Goal: Task Accomplishment & Management: Use online tool/utility

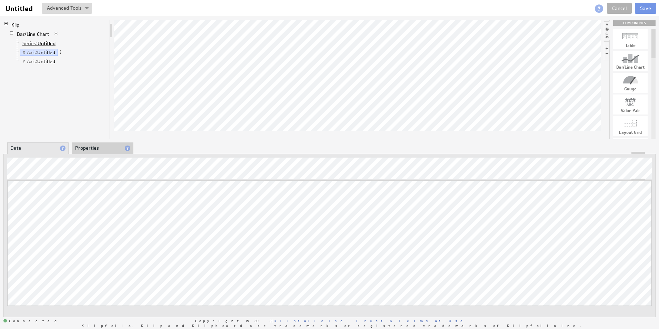
click at [41, 43] on link "Series: Untitled" at bounding box center [39, 43] width 38 height 7
click at [47, 64] on link "Y Axis: Untitled" at bounding box center [39, 61] width 38 height 7
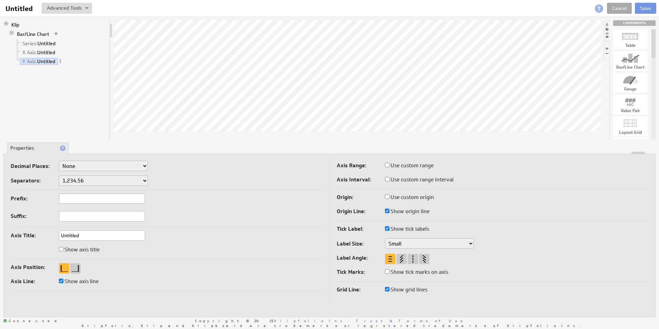
click at [628, 8] on link "Cancel" at bounding box center [619, 8] width 25 height 11
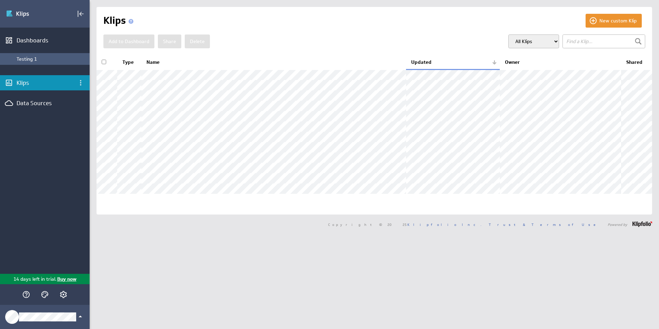
click at [33, 62] on div "Testing 1" at bounding box center [45, 59] width 90 height 12
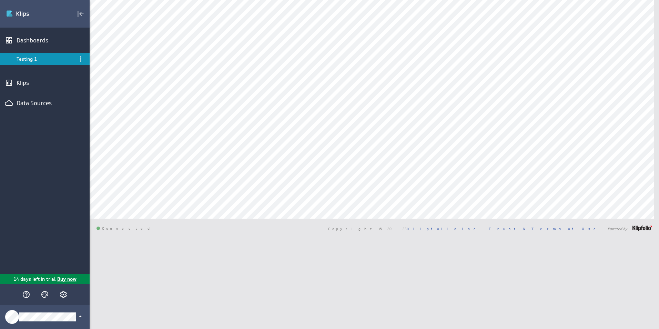
select select "all"
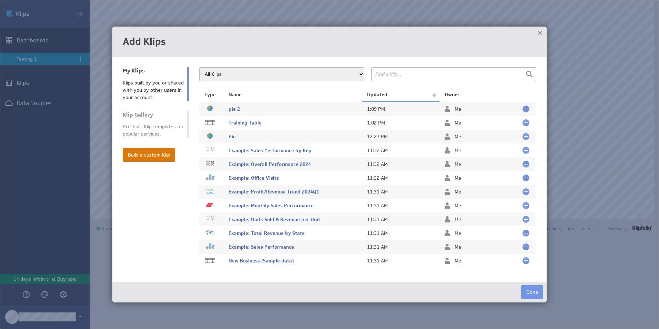
click at [140, 153] on button "Build a custom Klip" at bounding box center [149, 155] width 52 height 14
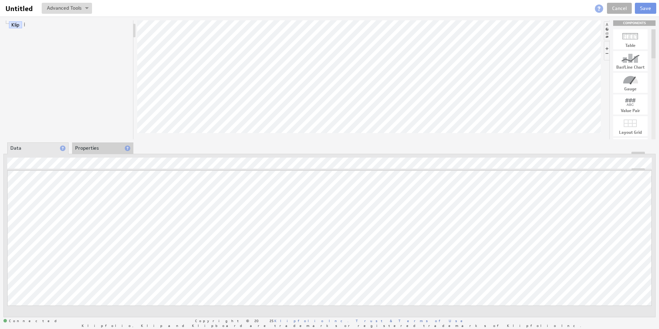
click at [608, 30] on li at bounding box center [607, 30] width 6 height 19
click at [651, 30] on li at bounding box center [652, 30] width 6 height 19
click at [607, 48] on li at bounding box center [607, 50] width 6 height 19
click at [606, 54] on li at bounding box center [607, 50] width 6 height 19
click at [652, 29] on li at bounding box center [652, 30] width 6 height 19
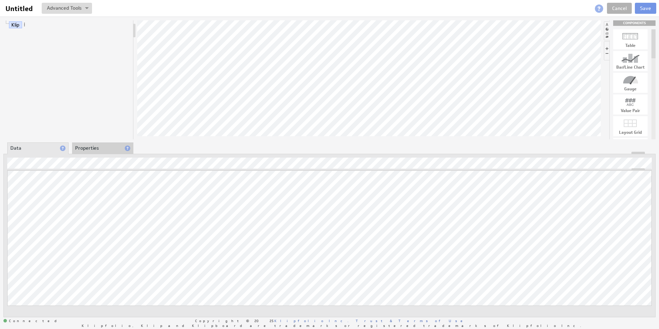
click at [651, 38] on div at bounding box center [653, 43] width 4 height 29
drag, startPoint x: 652, startPoint y: 38, endPoint x: 652, endPoint y: 83, distance: 44.4
click at [655, 89] on div at bounding box center [653, 96] width 4 height 29
drag, startPoint x: 628, startPoint y: 67, endPoint x: 621, endPoint y: 70, distance: 6.7
click at [619, 7] on link "Cancel" at bounding box center [619, 8] width 25 height 11
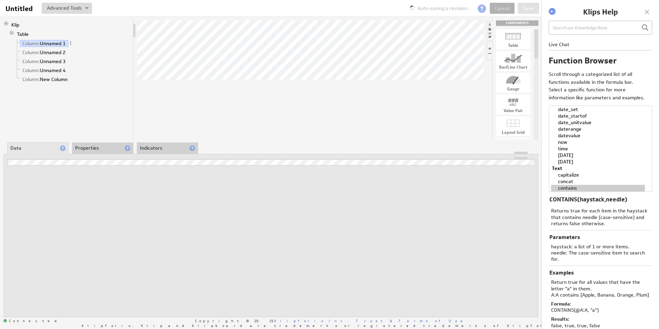
select select "contains"
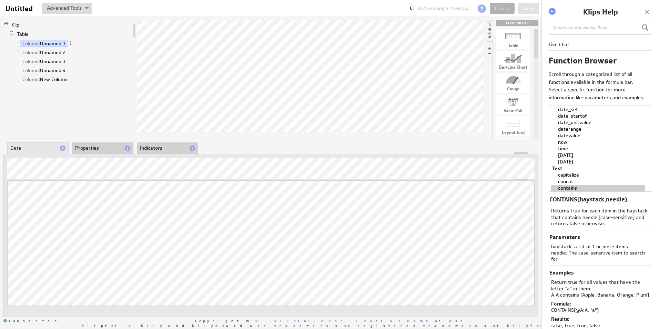
scroll to position [413, 0]
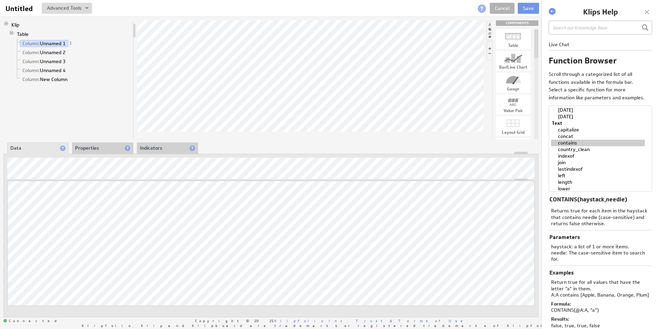
click at [645, 12] on div at bounding box center [646, 12] width 10 height 10
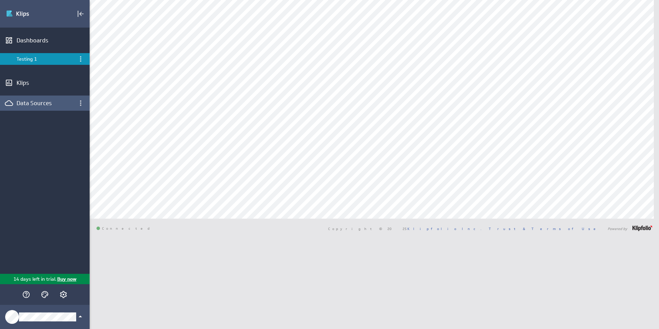
click at [33, 102] on div "Data Sources" at bounding box center [45, 103] width 56 height 8
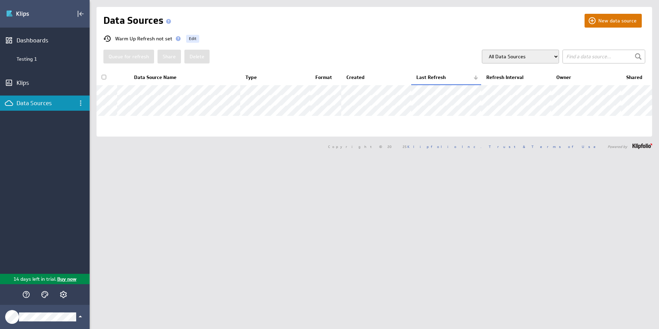
click at [608, 23] on button "New data source" at bounding box center [612, 21] width 57 height 14
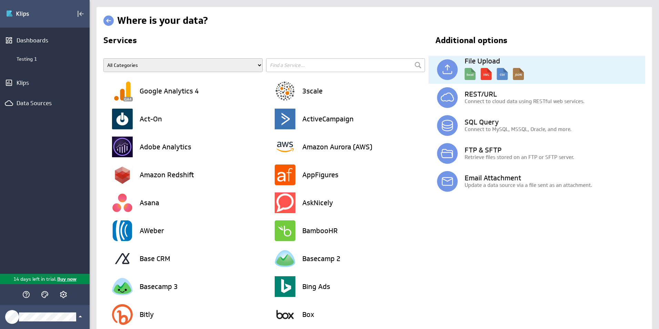
click at [464, 74] on img at bounding box center [493, 72] width 59 height 16
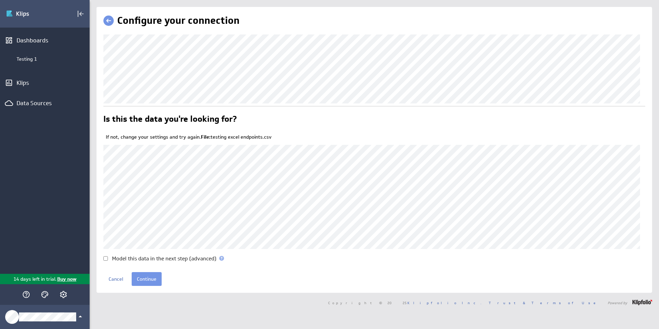
click at [106, 260] on input "Model this data in the next step (advanced)" at bounding box center [105, 258] width 4 height 4
checkbox input "true"
click at [145, 279] on input "Continue" at bounding box center [147, 279] width 30 height 14
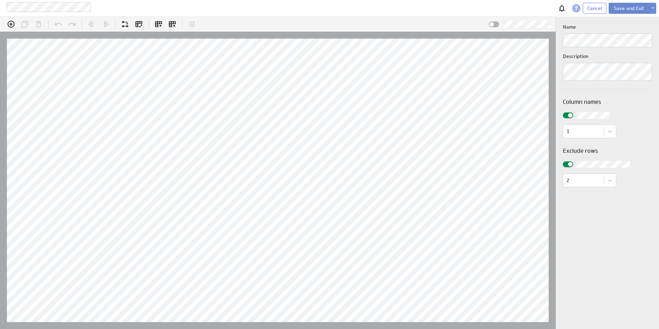
click at [637, 9] on button "Save and Exit" at bounding box center [628, 8] width 41 height 11
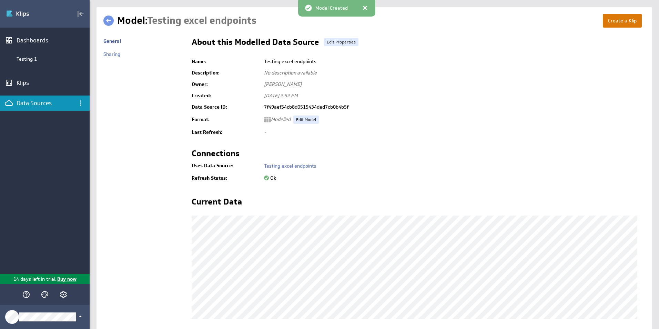
click at [618, 22] on button "Create a Klip" at bounding box center [622, 21] width 39 height 14
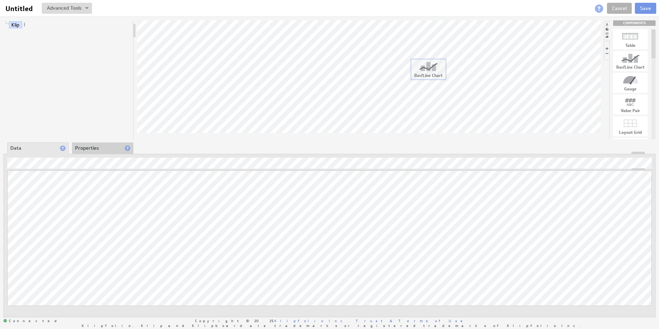
drag, startPoint x: 632, startPoint y: 62, endPoint x: 393, endPoint y: 72, distance: 238.9
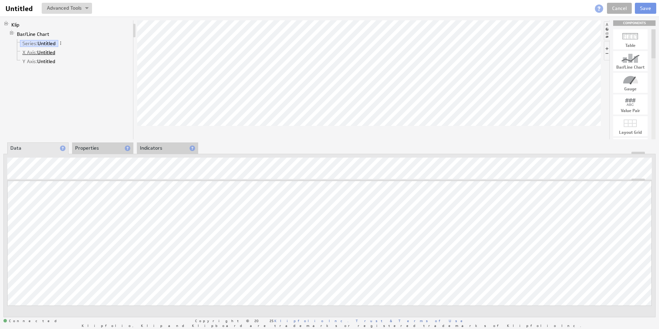
click at [40, 53] on link "X Axis: Untitled" at bounding box center [39, 52] width 38 height 7
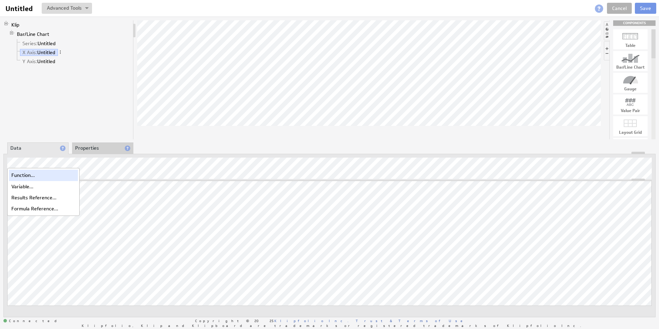
click at [29, 176] on div "Function..." at bounding box center [43, 174] width 69 height 11
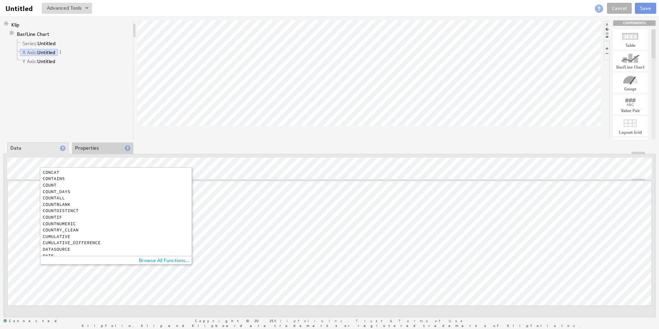
scroll to position [69, 0]
click at [52, 179] on div "COUNT" at bounding box center [114, 180] width 143 height 4
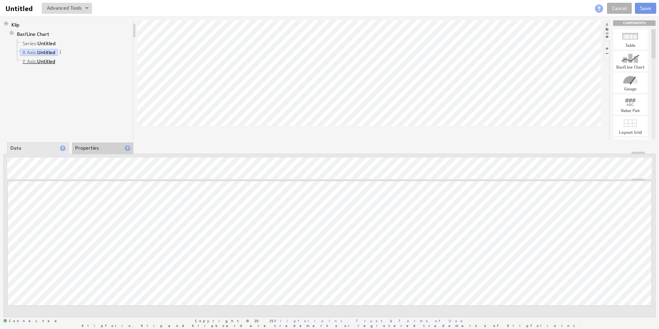
click at [41, 60] on link "Y Axis: Untitled" at bounding box center [39, 61] width 38 height 7
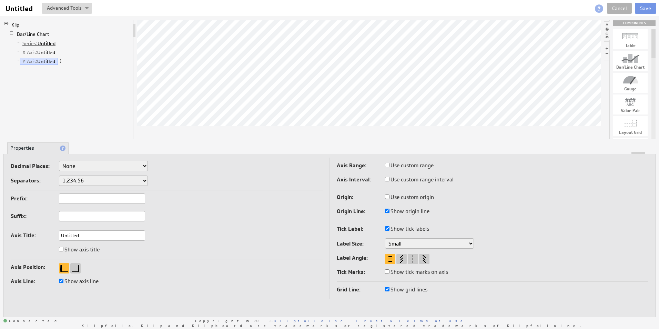
click at [43, 44] on link "Series: Untitled" at bounding box center [39, 43] width 38 height 7
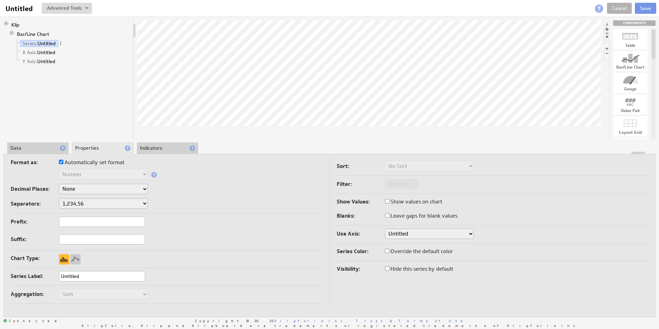
click at [42, 145] on li "Data" at bounding box center [37, 148] width 61 height 12
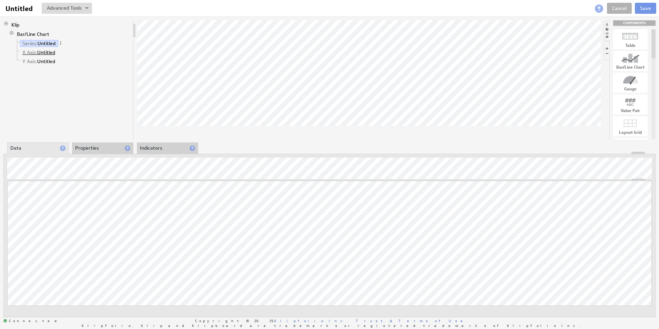
click at [43, 50] on link "X Axis: Untitled" at bounding box center [39, 52] width 38 height 7
click at [37, 59] on link "Y Axis: Untitled" at bounding box center [39, 61] width 38 height 7
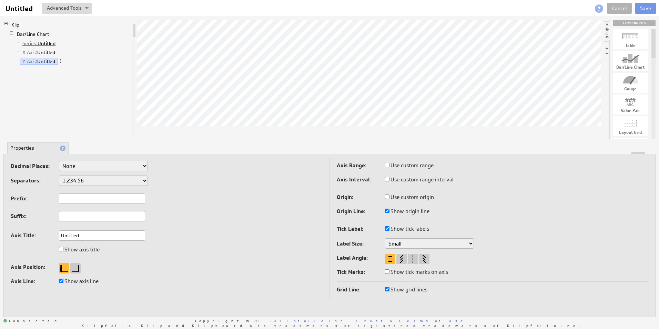
click at [38, 42] on link "Series: Untitled" at bounding box center [39, 43] width 38 height 7
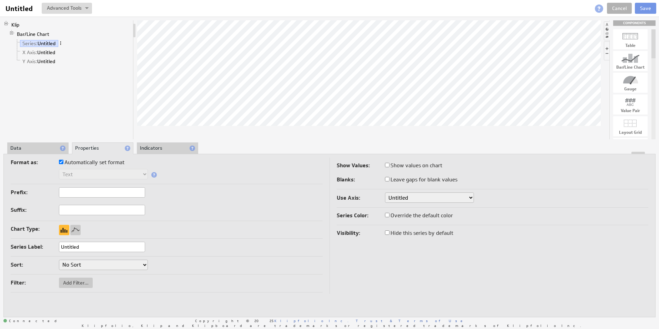
click at [61, 42] on span at bounding box center [60, 43] width 5 height 5
click at [74, 31] on li "Bar/Line Chart Series: Untitled X Axis: Untitled Y Axis: Untitled" at bounding box center [69, 48] width 121 height 37
click at [40, 146] on li "Data" at bounding box center [37, 148] width 61 height 12
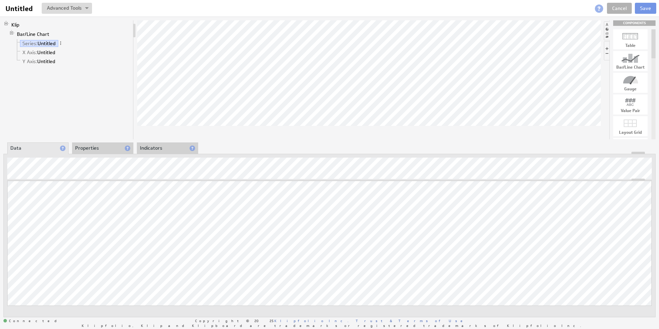
click at [132, 83] on div "Klip Bar/Line Chart Series: Untitled X Axis: Untitled Y Axis: Untitled" at bounding box center [68, 79] width 130 height 119
click at [42, 53] on link "X Axis: Untitled" at bounding box center [39, 52] width 38 height 7
click at [44, 60] on link "Y Axis: Untitled" at bounding box center [39, 61] width 38 height 7
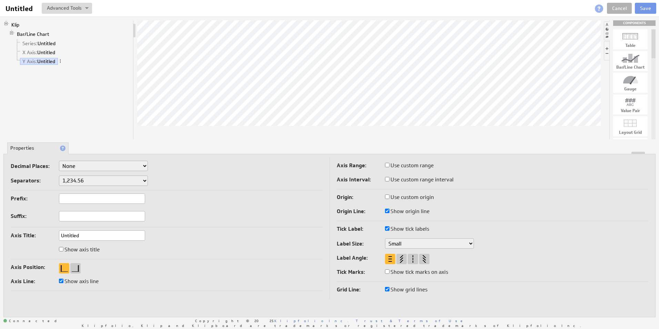
click at [62, 145] on span at bounding box center [63, 148] width 6 height 6
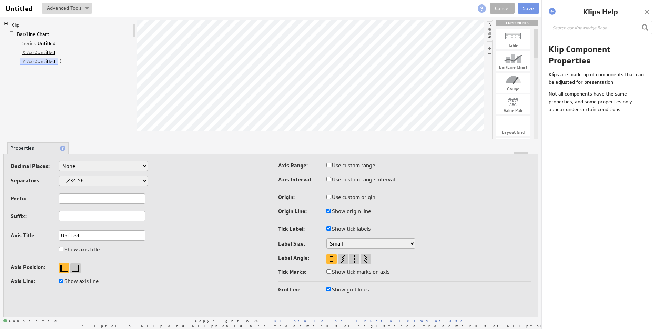
click at [45, 53] on link "X Axis: Untitled" at bounding box center [39, 52] width 38 height 7
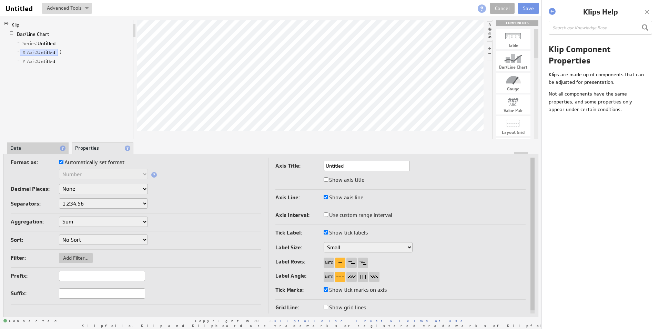
click at [43, 147] on li "Data" at bounding box center [37, 148] width 61 height 12
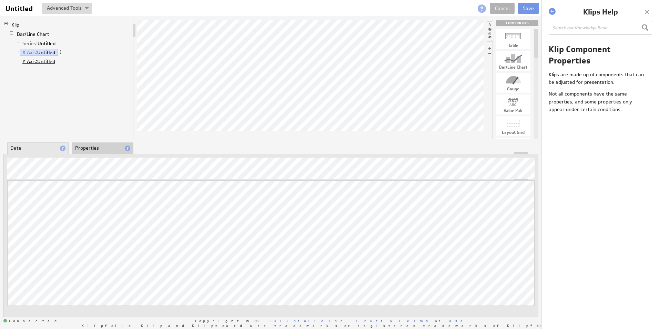
click at [36, 62] on span "Y Axis:" at bounding box center [29, 61] width 15 height 6
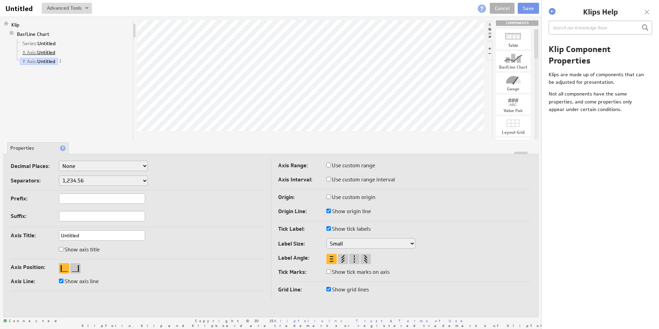
click at [43, 52] on link "X Axis: Untitled" at bounding box center [39, 52] width 38 height 7
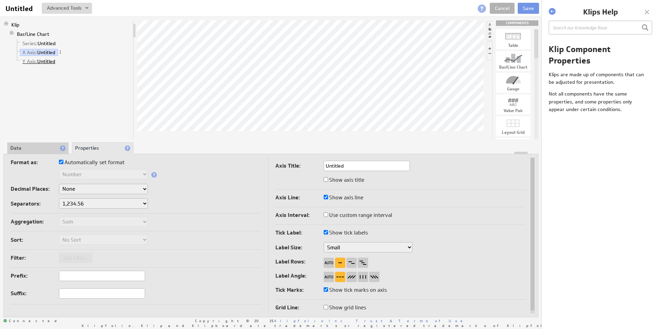
click at [46, 62] on link "Y Axis: Untitled" at bounding box center [39, 61] width 38 height 7
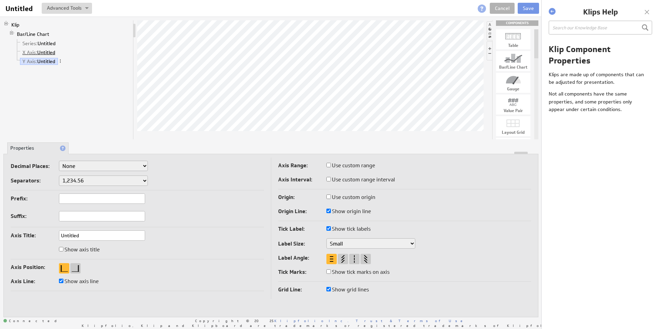
click at [45, 52] on link "X Axis: Untitled" at bounding box center [39, 52] width 38 height 7
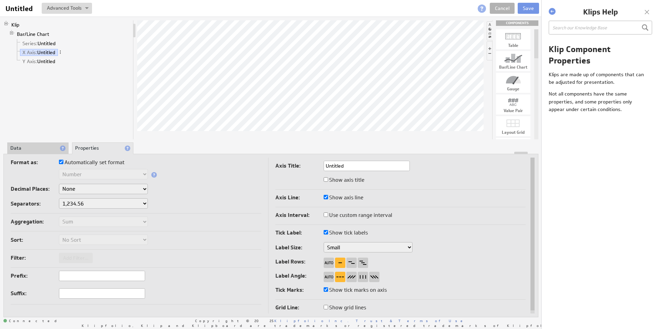
click at [49, 151] on li "Data" at bounding box center [37, 148] width 61 height 12
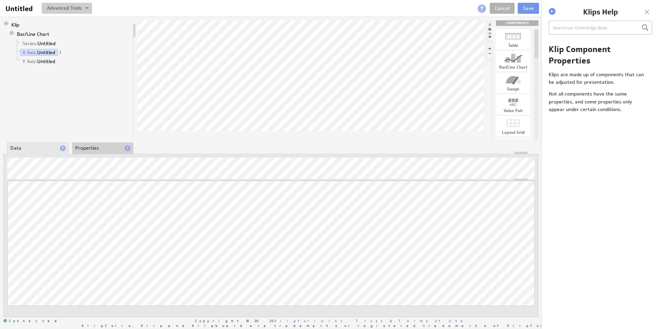
click at [89, 8] on button at bounding box center [67, 8] width 50 height 11
click at [47, 64] on link "Y Axis: Untitled" at bounding box center [39, 61] width 38 height 7
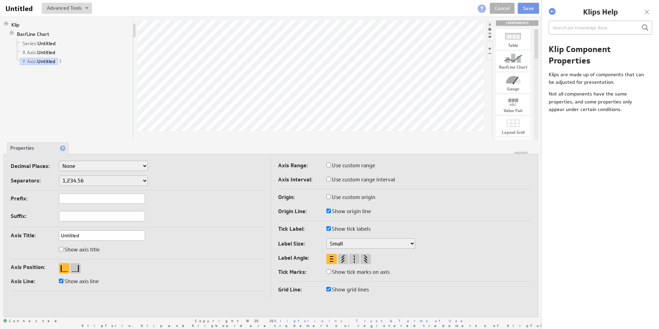
click at [100, 164] on select "None .# (1) .## (2) .### (3) .#### (4)" at bounding box center [103, 166] width 89 height 10
click at [195, 178] on div "Separators: 1,234.56 1.234,56 1'234.56 1,234/56 1 234,56 1 234-56 1 234.56 1234…" at bounding box center [137, 181] width 253 height 12
drag, startPoint x: 536, startPoint y: 51, endPoint x: 527, endPoint y: 41, distance: 13.9
click at [527, 41] on div "Table Bar/Line Chart Gauge Value Pair Layout Grid Separator Label Image User In…" at bounding box center [515, 84] width 46 height 110
drag, startPoint x: 515, startPoint y: 105, endPoint x: 518, endPoint y: 79, distance: 26.4
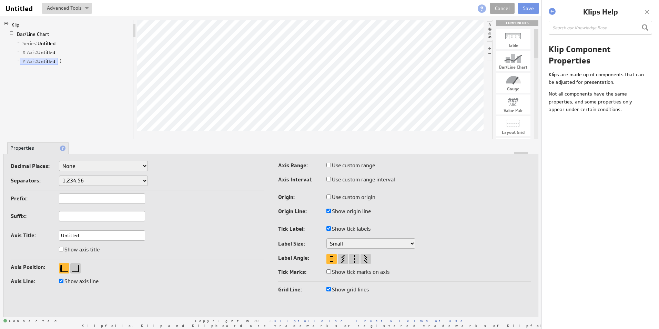
click at [505, 9] on link "Cancel" at bounding box center [502, 8] width 25 height 11
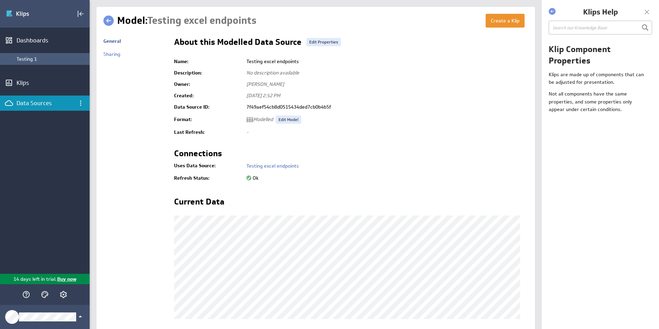
click at [31, 59] on div "Testing 1" at bounding box center [52, 59] width 70 height 6
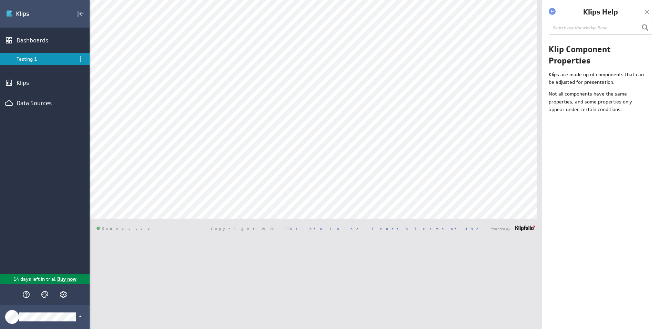
select select "all"
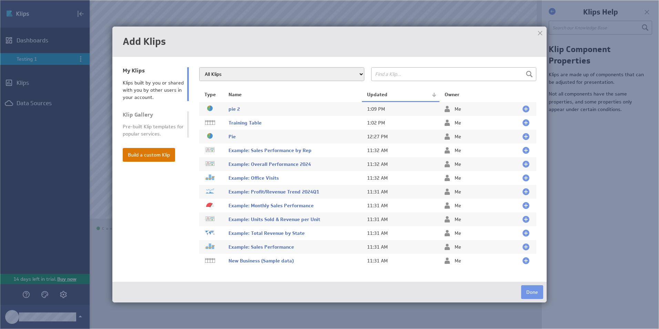
click at [156, 155] on button "Build a custom Klip" at bounding box center [149, 155] width 52 height 14
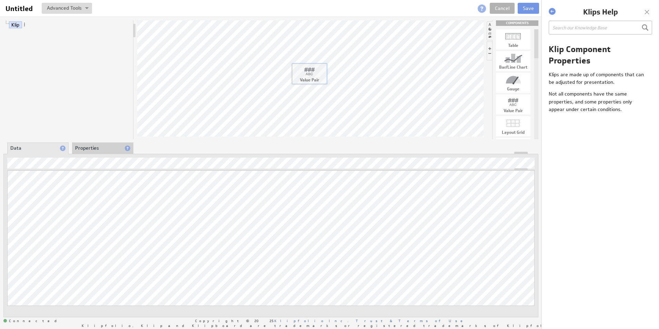
drag, startPoint x: 517, startPoint y: 105, endPoint x: 301, endPoint y: 71, distance: 218.0
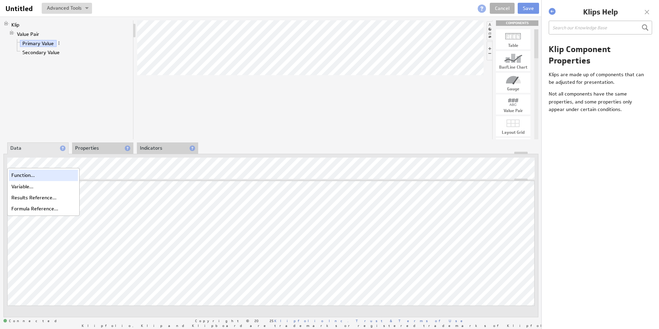
click at [36, 177] on div "Function..." at bounding box center [43, 174] width 69 height 11
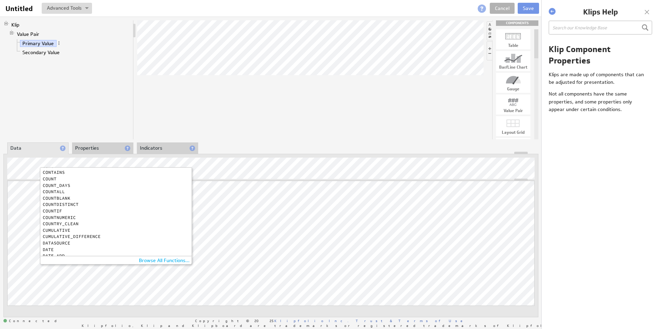
scroll to position [69, 0]
click at [55, 179] on div "COUNT" at bounding box center [114, 180] width 143 height 4
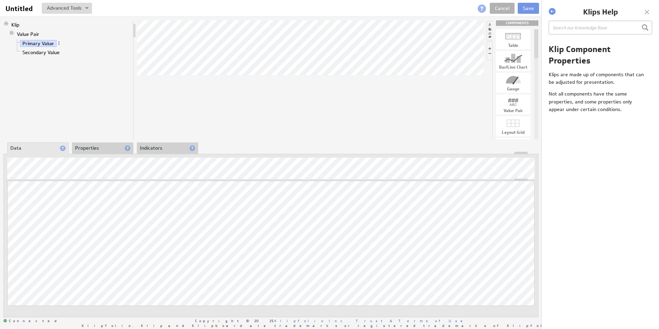
click at [228, 134] on div at bounding box center [310, 79] width 346 height 119
click at [41, 186] on div "Variable..." at bounding box center [43, 186] width 69 height 11
click at [28, 175] on div "Insert something into the formula" at bounding box center [42, 177] width 70 height 5
click at [33, 173] on div "Function..." at bounding box center [43, 174] width 69 height 11
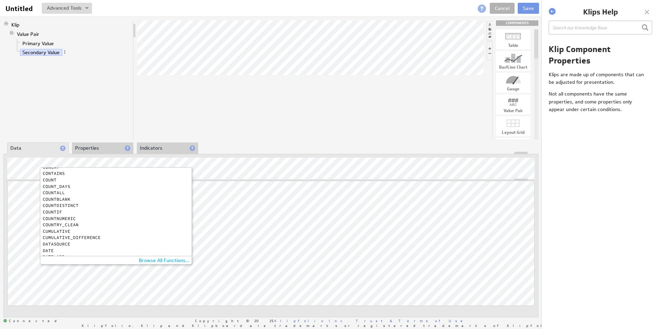
click at [63, 205] on div "COUNTDISTINCT" at bounding box center [114, 205] width 143 height 4
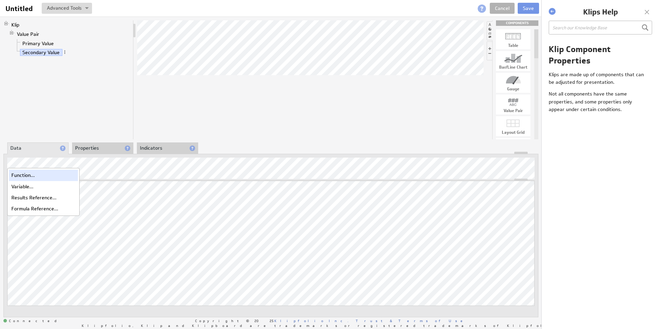
click at [31, 177] on div "Function..." at bounding box center [43, 174] width 69 height 11
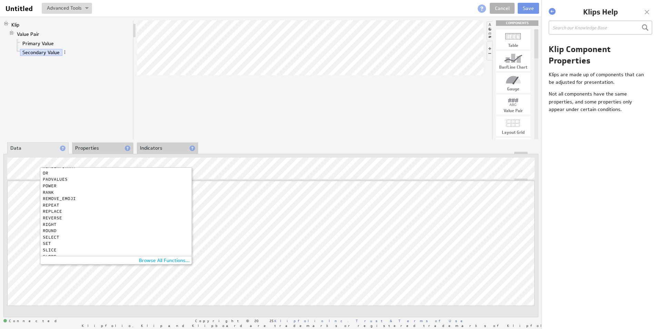
scroll to position [448, 0]
click at [56, 198] on div "SELECT" at bounding box center [114, 198] width 143 height 4
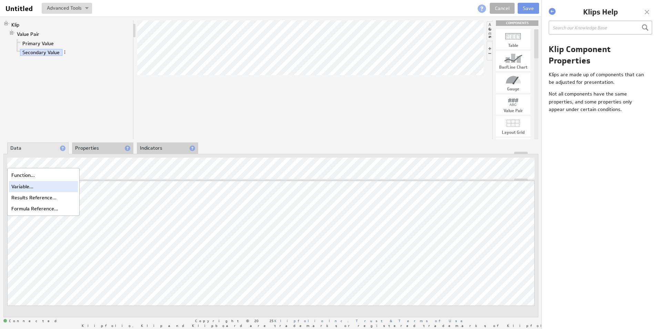
click at [32, 185] on div "Variable..." at bounding box center [43, 186] width 69 height 11
click at [28, 174] on div "Function..." at bounding box center [43, 174] width 69 height 11
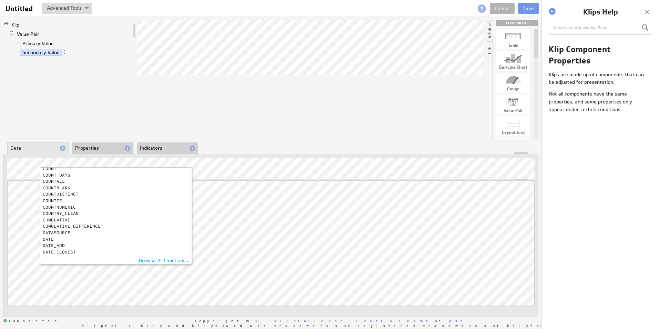
scroll to position [69, 0]
click at [51, 179] on div "COUNT" at bounding box center [114, 180] width 143 height 4
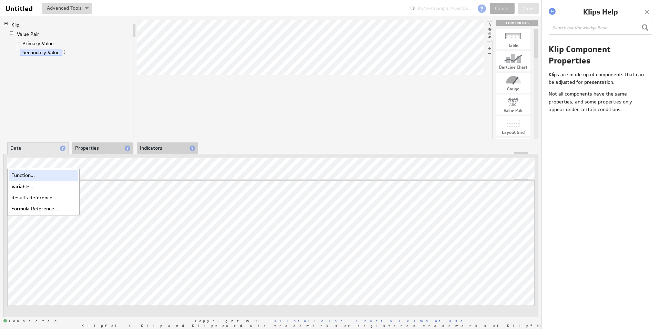
click at [31, 173] on div "Function..." at bounding box center [43, 174] width 69 height 11
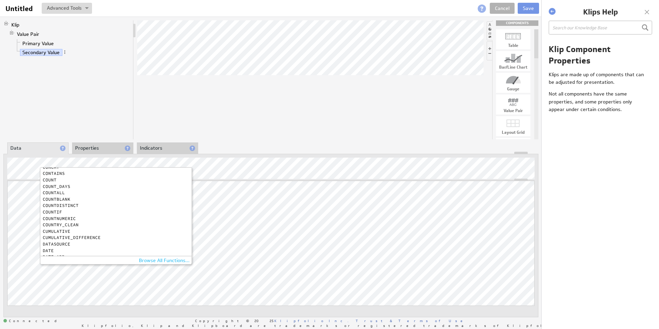
click at [150, 261] on div "Browse All Functions..." at bounding box center [116, 260] width 152 height 8
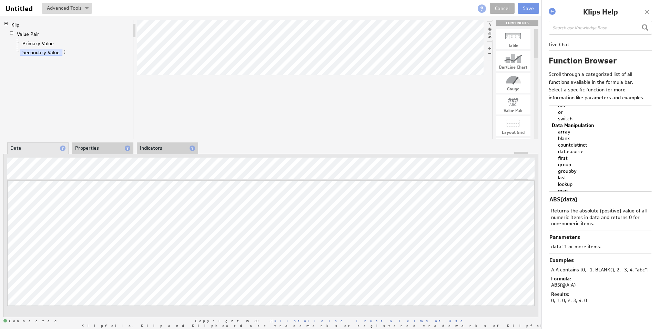
scroll to position [138, 0]
select select "countdistinct"
click at [576, 155] on option "countdistinct" at bounding box center [598, 156] width 94 height 7
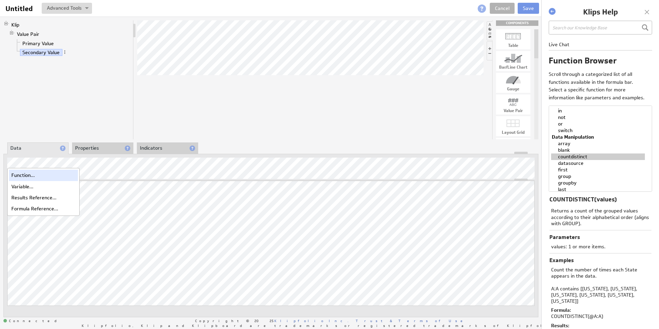
click at [33, 177] on div "Function..." at bounding box center [43, 174] width 69 height 11
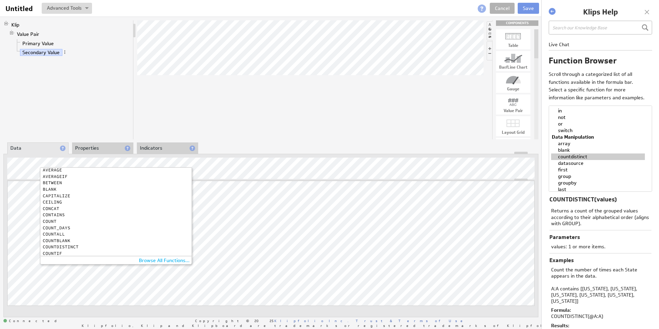
scroll to position [69, 0]
click at [66, 205] on div "COUNTDISTINCT" at bounding box center [114, 205] width 143 height 4
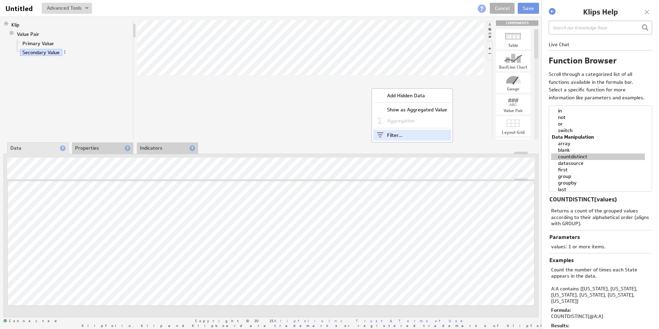
click at [401, 140] on div "Filter..." at bounding box center [412, 135] width 78 height 11
type input "1"
type input "2,459"
checkbox input "true"
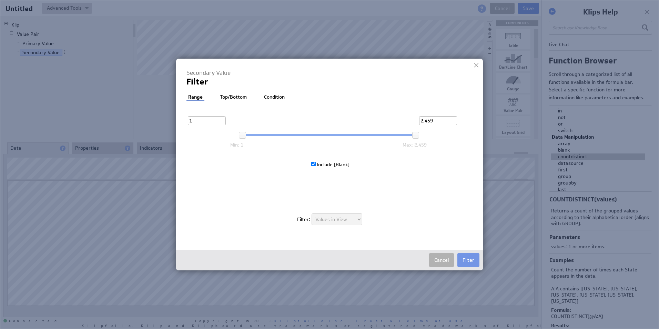
click at [277, 94] on li "Condition" at bounding box center [274, 97] width 24 height 7
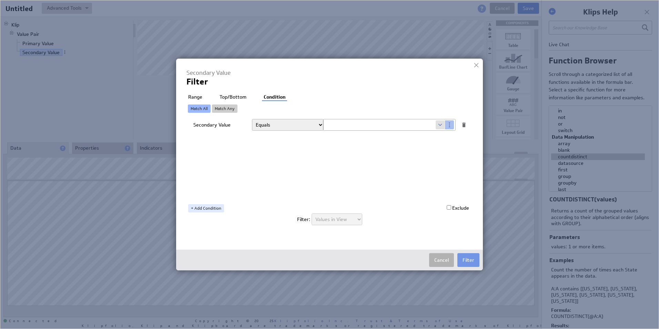
click at [222, 94] on li "Top/Bottom" at bounding box center [233, 97] width 30 height 7
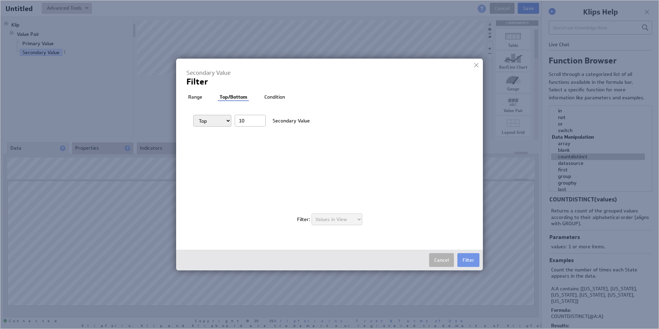
click at [195, 99] on li "Range" at bounding box center [195, 97] width 18 height 7
click at [242, 100] on li "Top/Bottom" at bounding box center [233, 97] width 30 height 7
click at [478, 68] on div at bounding box center [476, 65] width 10 height 10
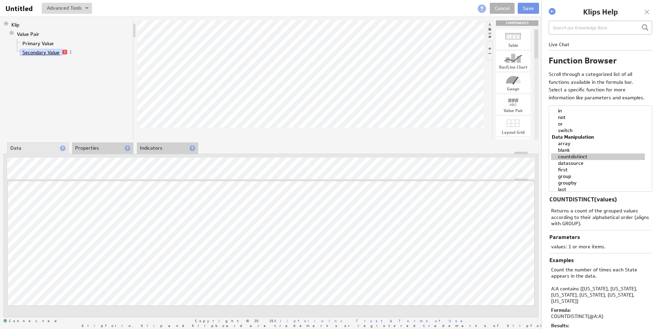
click at [36, 51] on link "Secondary Value" at bounding box center [41, 52] width 42 height 7
click at [71, 50] on span at bounding box center [70, 52] width 5 height 5
click at [66, 73] on div "Klip Value Pair Primary Value Secondary Value" at bounding box center [68, 79] width 130 height 119
click at [51, 149] on li "Data" at bounding box center [37, 148] width 61 height 12
click at [88, 148] on li "Properties" at bounding box center [102, 148] width 61 height 12
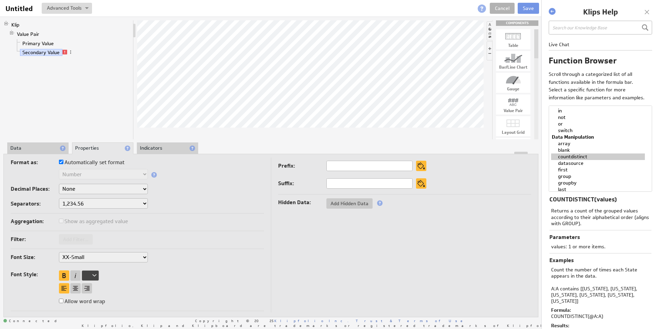
click at [44, 148] on li "Data" at bounding box center [37, 148] width 61 height 12
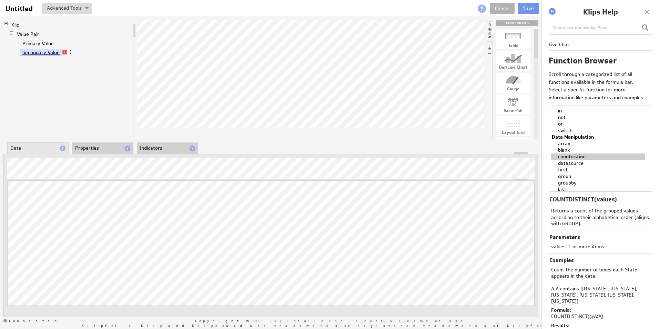
click at [49, 52] on link "Secondary Value" at bounding box center [41, 52] width 42 height 7
click at [29, 176] on div "Function..." at bounding box center [43, 174] width 69 height 11
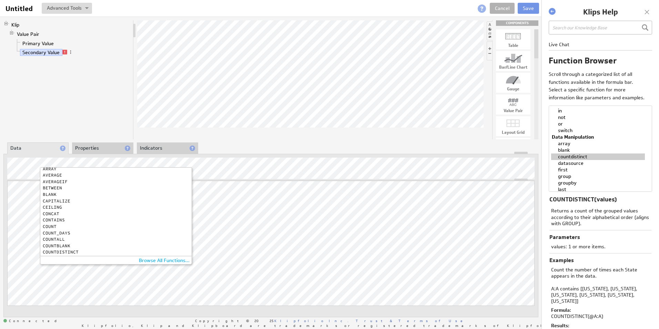
scroll to position [34, 0]
click at [56, 207] on div "CONTAINS" at bounding box center [114, 208] width 143 height 4
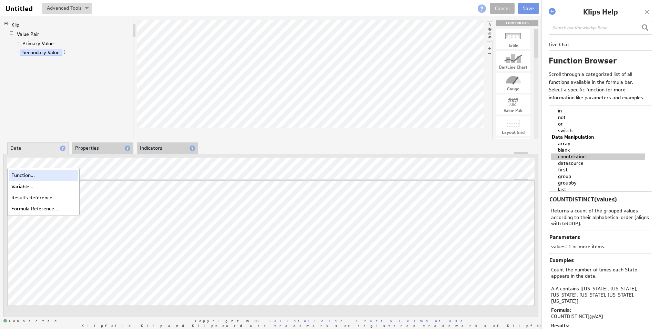
click at [31, 177] on div "Function..." at bounding box center [43, 174] width 69 height 11
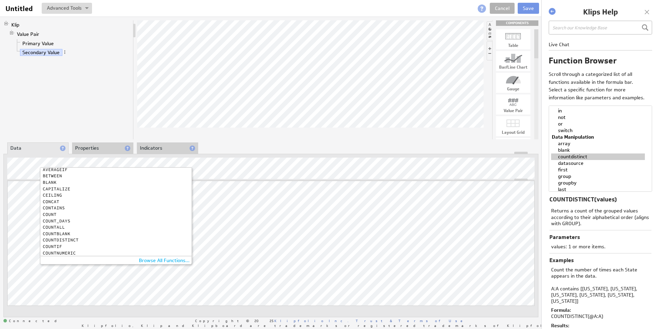
click at [52, 213] on div "COUNT" at bounding box center [114, 214] width 143 height 4
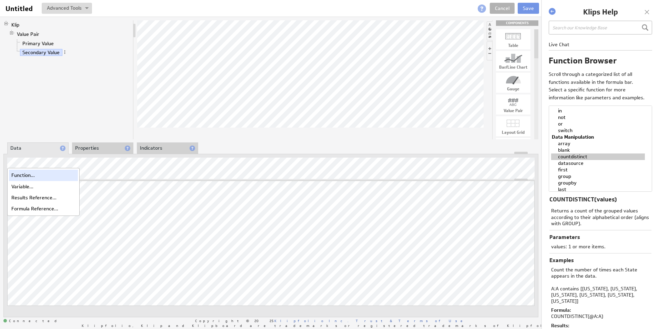
click at [22, 174] on div "Function..." at bounding box center [43, 174] width 69 height 11
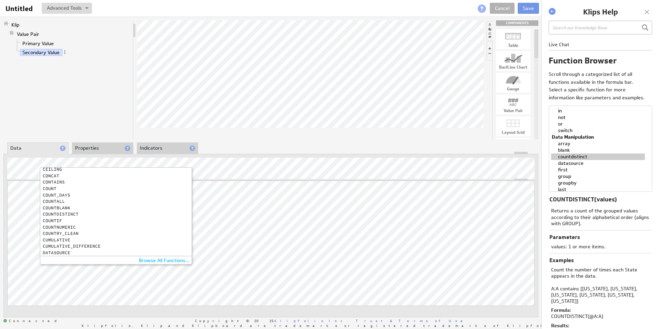
scroll to position [69, 0]
click at [62, 205] on div "COUNTDISTINCT" at bounding box center [114, 205] width 143 height 4
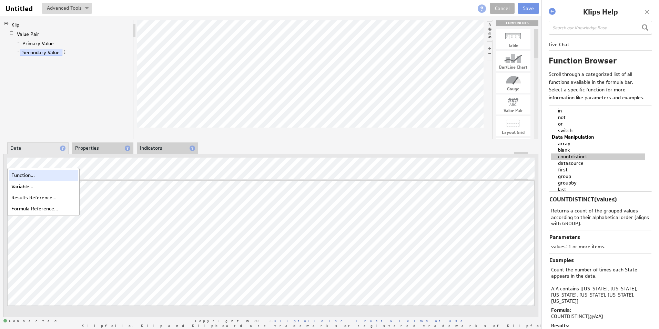
click at [33, 177] on div "Function..." at bounding box center [43, 174] width 69 height 11
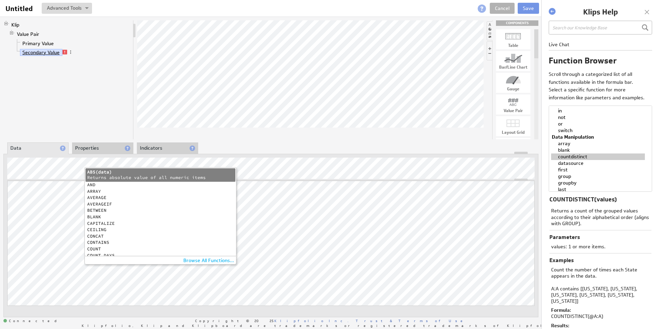
click at [37, 51] on link "Secondary Value" at bounding box center [41, 52] width 42 height 7
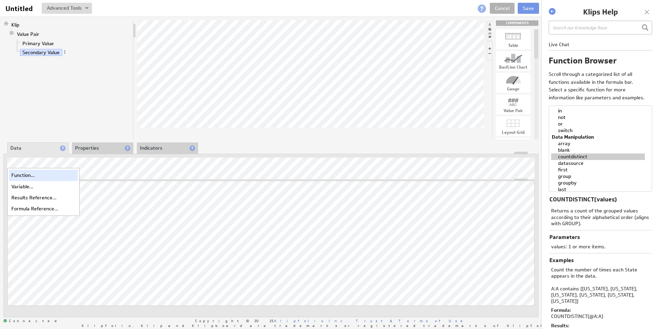
click at [33, 173] on div "Function..." at bounding box center [43, 174] width 69 height 11
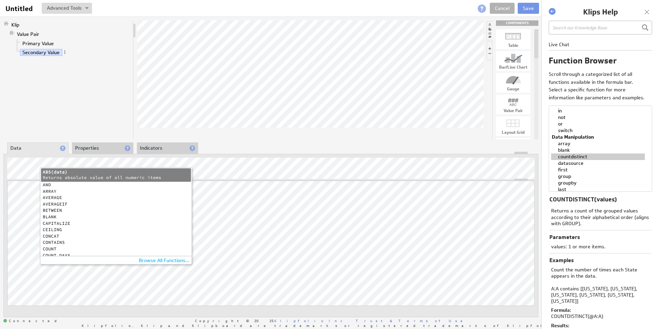
scroll to position [34, 0]
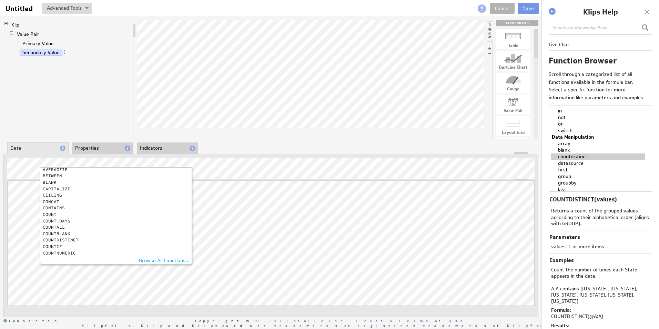
click at [236, 149] on div "About Data Properties Layout Drill Down Indicators" at bounding box center [270, 148] width 535 height 11
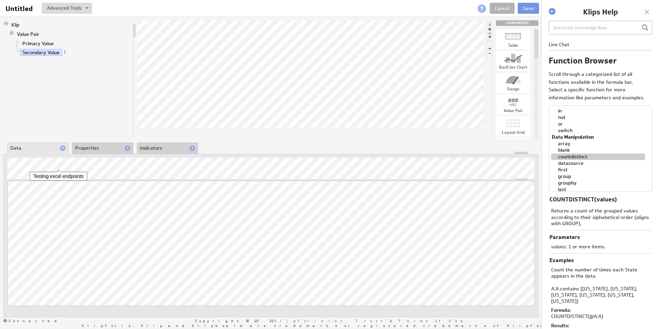
drag, startPoint x: 88, startPoint y: 173, endPoint x: 188, endPoint y: 122, distance: 113.1
click at [184, 123] on div at bounding box center [310, 79] width 346 height 119
click at [380, 137] on div "Filter..." at bounding box center [393, 136] width 78 height 11
checkbox input "true"
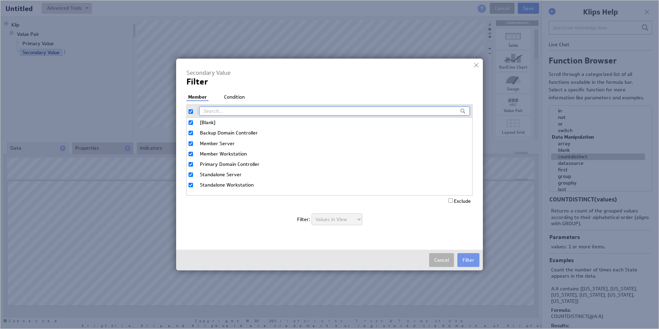
click at [235, 95] on li "Condition" at bounding box center [234, 97] width 24 height 7
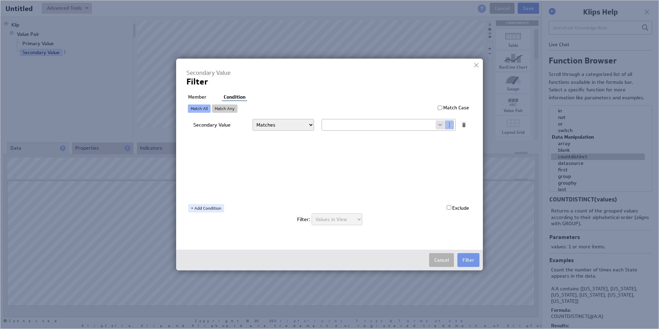
click at [194, 94] on li "Member" at bounding box center [197, 97] width 22 height 7
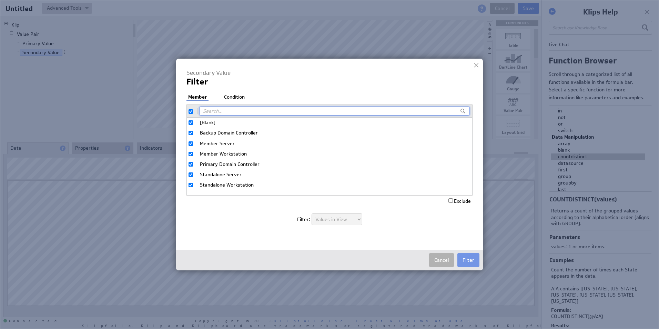
click at [231, 96] on li "Condition" at bounding box center [234, 97] width 24 height 7
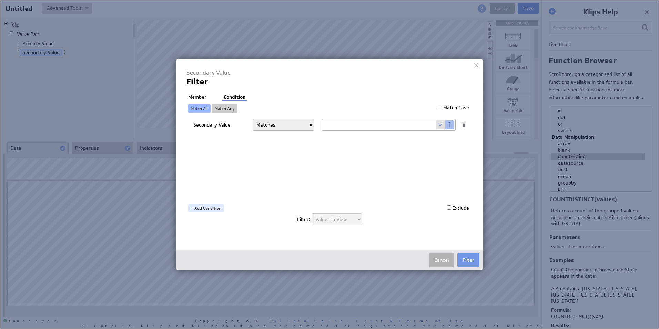
click at [224, 110] on link "Match Any" at bounding box center [224, 108] width 25 height 8
click at [204, 107] on link "Match All" at bounding box center [199, 108] width 23 height 8
click at [199, 95] on li "Member" at bounding box center [197, 97] width 22 height 7
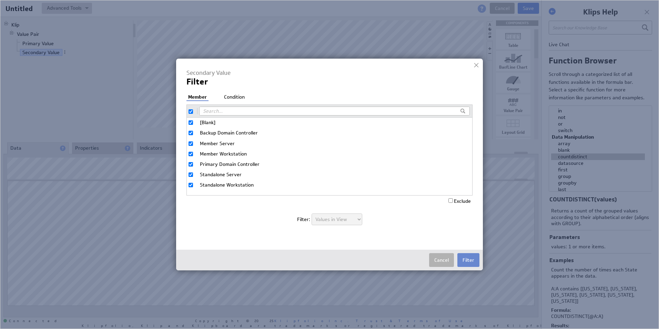
click at [473, 259] on button "Filter" at bounding box center [468, 260] width 22 height 14
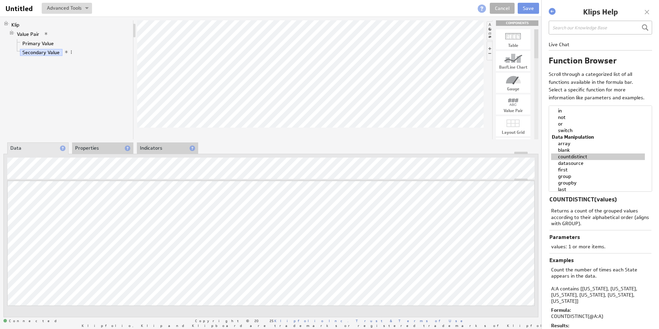
click at [101, 148] on li "Properties" at bounding box center [102, 148] width 61 height 12
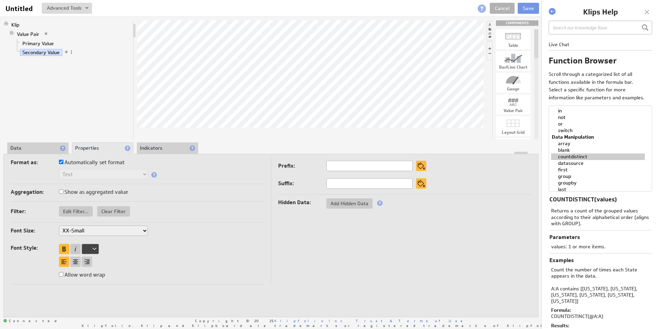
click at [163, 148] on li "Indicators" at bounding box center [167, 148] width 61 height 12
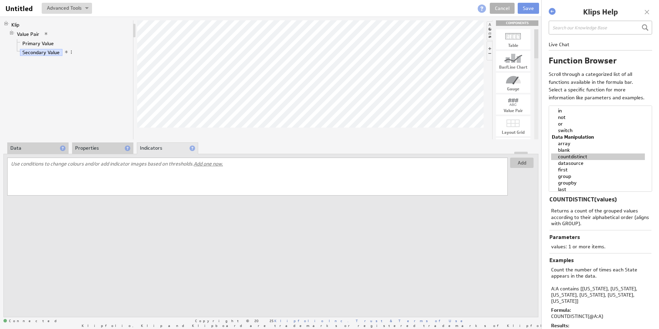
click at [108, 149] on li "Properties" at bounding box center [102, 148] width 61 height 12
